Goal: Task Accomplishment & Management: Use online tool/utility

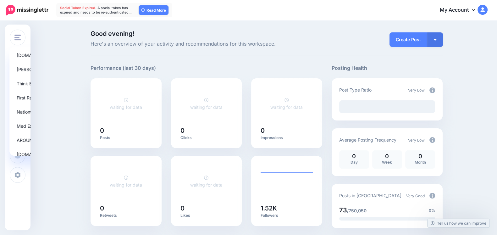
scroll to position [24, 0]
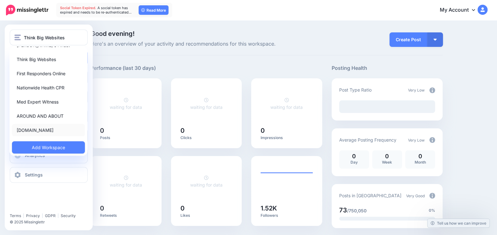
click at [30, 131] on link "[DOMAIN_NAME]" at bounding box center [48, 130] width 73 height 12
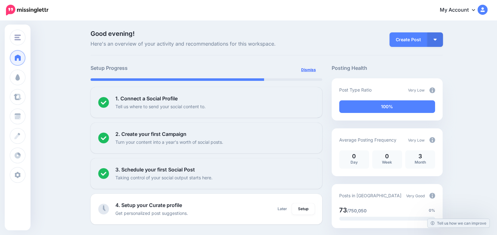
click at [311, 71] on link "Dismiss" at bounding box center [308, 69] width 22 height 11
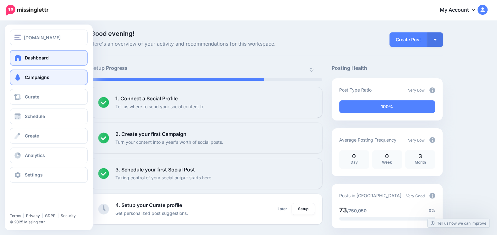
click at [26, 75] on span "Campaigns" at bounding box center [37, 77] width 25 height 5
click at [20, 81] on link "Campaigns" at bounding box center [49, 77] width 78 height 16
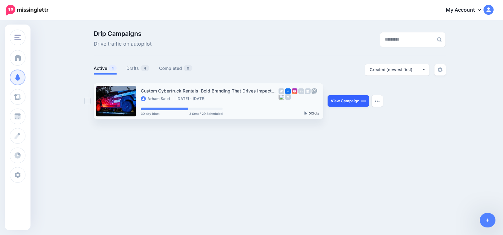
click at [350, 104] on link "View Campaign" at bounding box center [348, 100] width 41 height 11
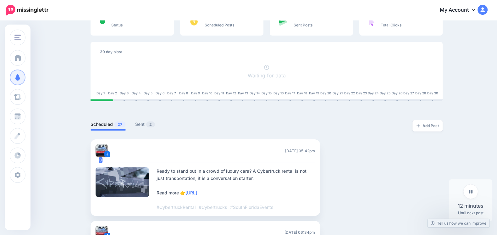
scroll to position [131, 0]
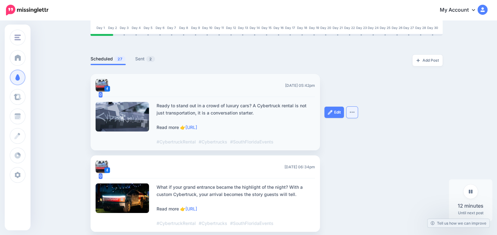
click at [356, 115] on button "button" at bounding box center [351, 112] width 11 height 11
click at [342, 113] on link "Edit" at bounding box center [333, 112] width 19 height 11
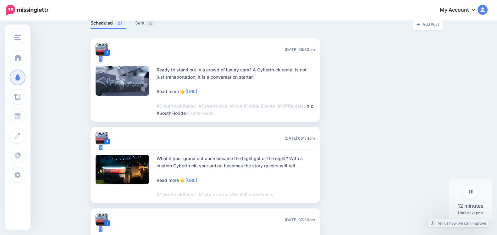
scroll to position [157, 0]
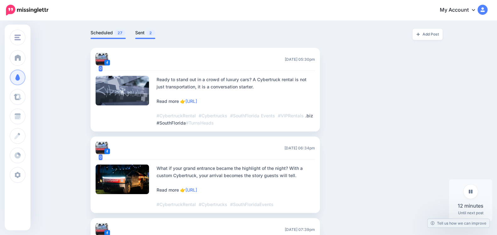
click at [148, 33] on link "Sent 2" at bounding box center [145, 33] width 20 height 8
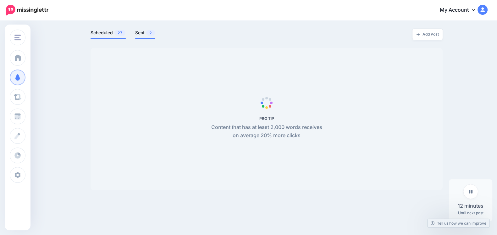
click at [110, 36] on link "Scheduled 27" at bounding box center [108, 33] width 35 height 8
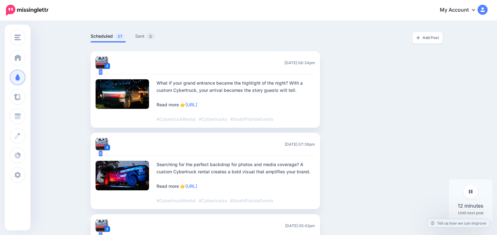
scroll to position [161, 0]
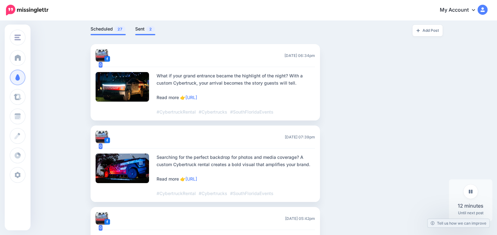
click at [139, 30] on link "Sent 2" at bounding box center [145, 29] width 20 height 8
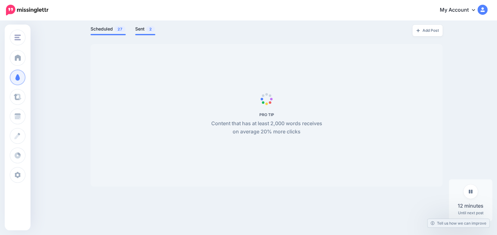
click at [111, 31] on link "Scheduled 27" at bounding box center [108, 29] width 35 height 8
click at [144, 32] on link "Sent 2" at bounding box center [145, 29] width 20 height 8
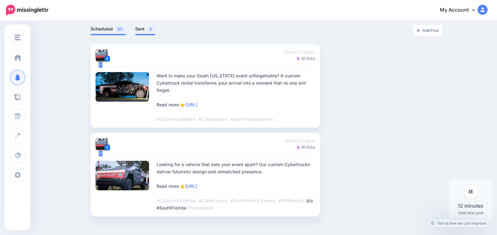
click at [123, 30] on span "27" at bounding box center [119, 29] width 11 height 6
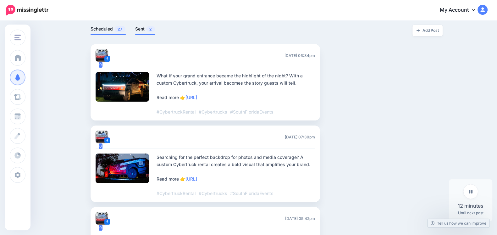
click at [149, 30] on link "Sent 2" at bounding box center [145, 29] width 20 height 8
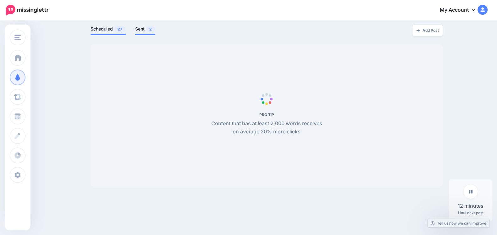
click at [108, 25] on link "Scheduled 27" at bounding box center [108, 29] width 35 height 8
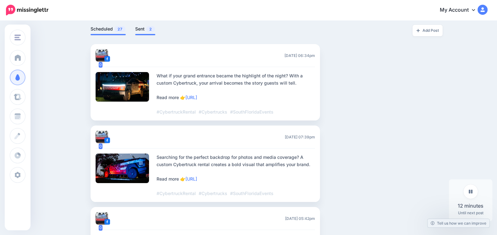
click at [147, 28] on link "Sent 2" at bounding box center [145, 29] width 20 height 8
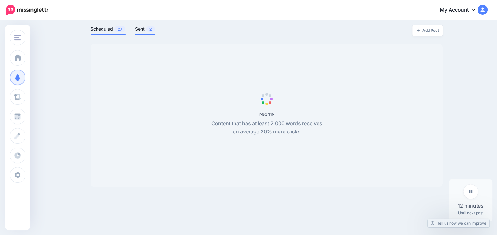
click at [108, 30] on link "Scheduled 27" at bounding box center [108, 29] width 35 height 8
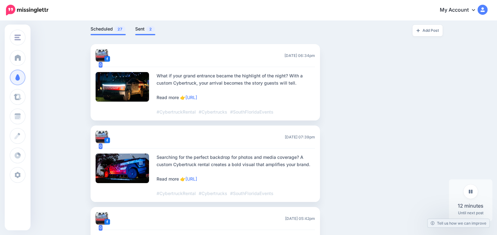
click at [146, 28] on link "Sent 2" at bounding box center [145, 29] width 20 height 8
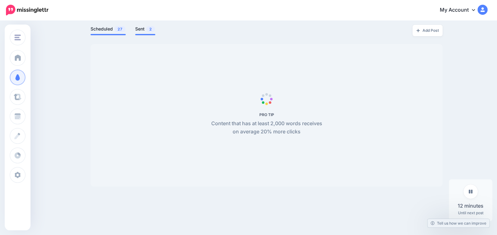
click at [119, 28] on span "27" at bounding box center [119, 29] width 11 height 6
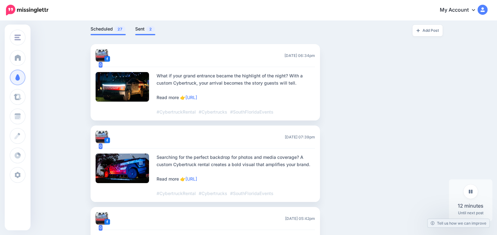
click at [148, 28] on link "Sent 2" at bounding box center [145, 29] width 20 height 8
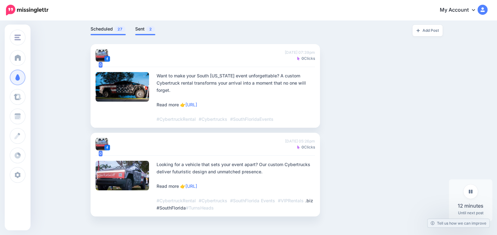
click at [114, 28] on link "Scheduled 27" at bounding box center [108, 29] width 35 height 8
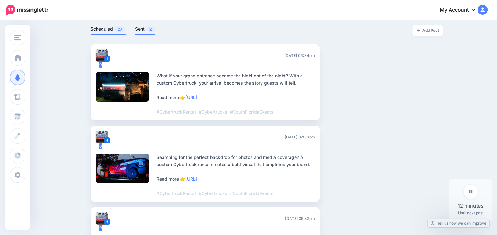
click at [141, 29] on link "Sent 2" at bounding box center [145, 29] width 20 height 8
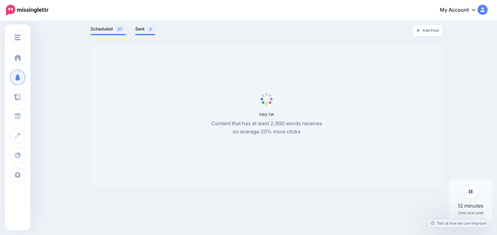
click at [122, 29] on span "27" at bounding box center [119, 29] width 11 height 6
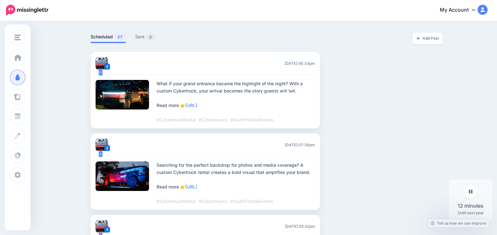
scroll to position [159, 0]
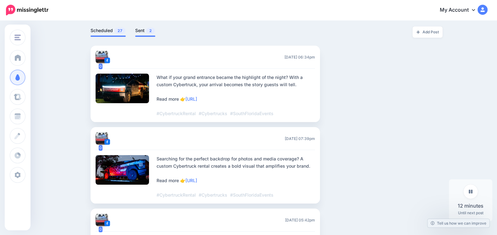
click at [153, 30] on span "2" at bounding box center [150, 31] width 9 height 6
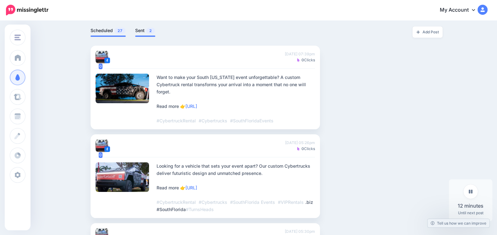
click at [112, 31] on link "Scheduled 27" at bounding box center [108, 31] width 35 height 8
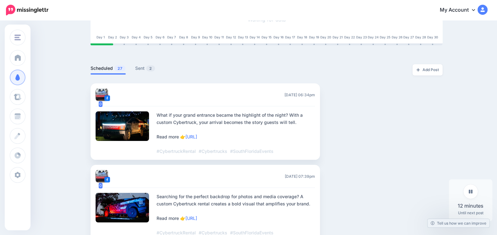
scroll to position [127, 0]
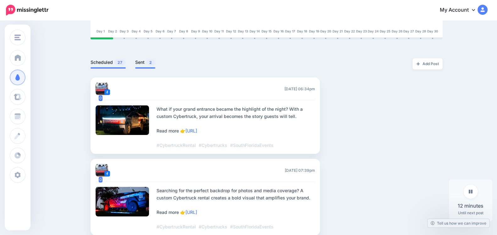
click at [148, 65] on link "Sent 2" at bounding box center [145, 62] width 20 height 8
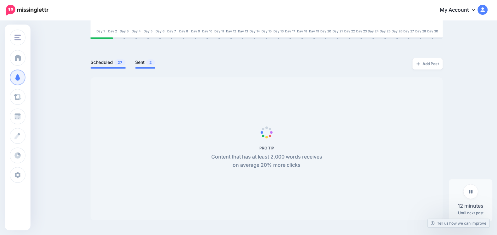
click at [116, 64] on link "Scheduled 27" at bounding box center [108, 62] width 35 height 8
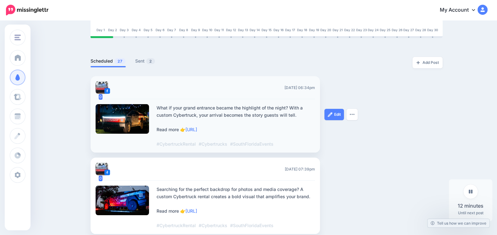
scroll to position [128, 0]
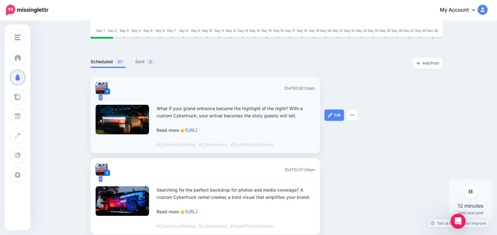
click at [335, 89] on div "Edit Delete Post" at bounding box center [347, 115] width 47 height 76
click at [152, 62] on span "2" at bounding box center [150, 62] width 9 height 6
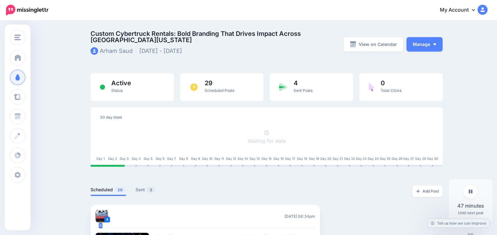
scroll to position [128, 1]
